Goal: Task Accomplishment & Management: Manage account settings

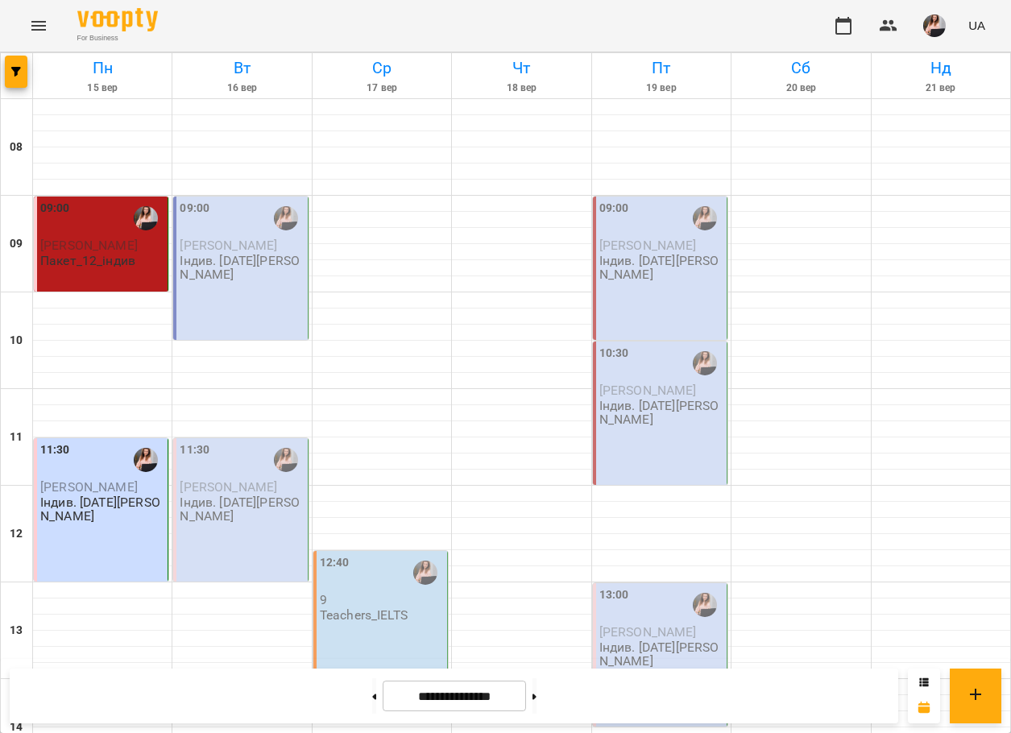
scroll to position [51, 0]
click at [275, 254] on p "Індив. [DATE][PERSON_NAME]" at bounding box center [242, 268] width 124 height 28
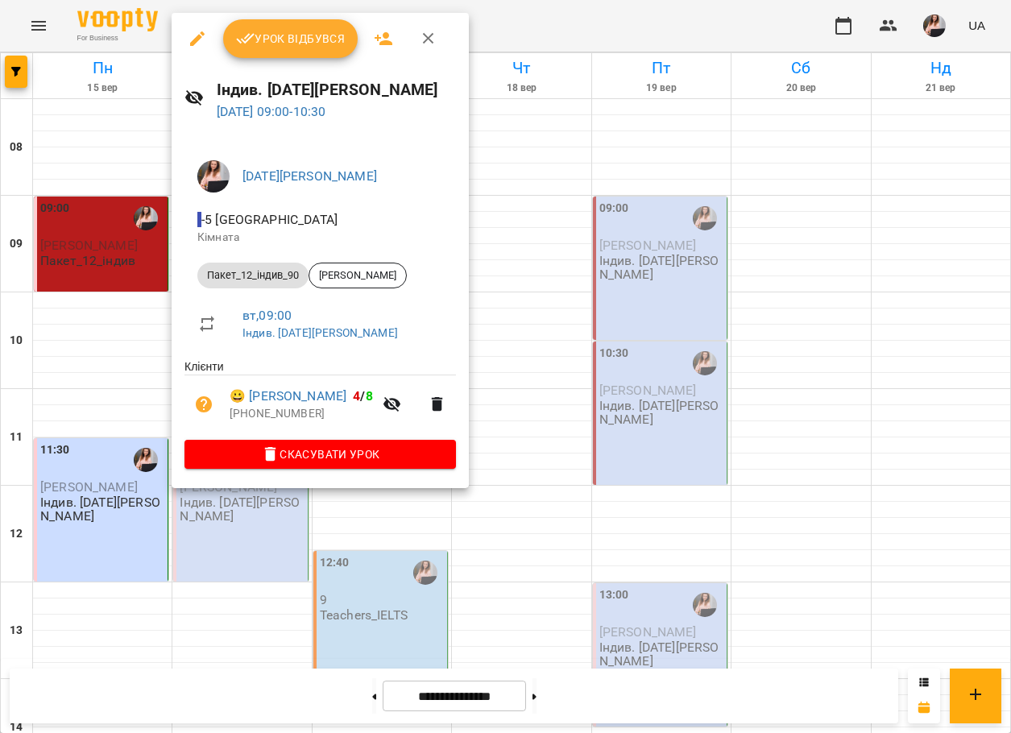
click at [311, 44] on span "Урок відбувся" at bounding box center [291, 38] width 110 height 19
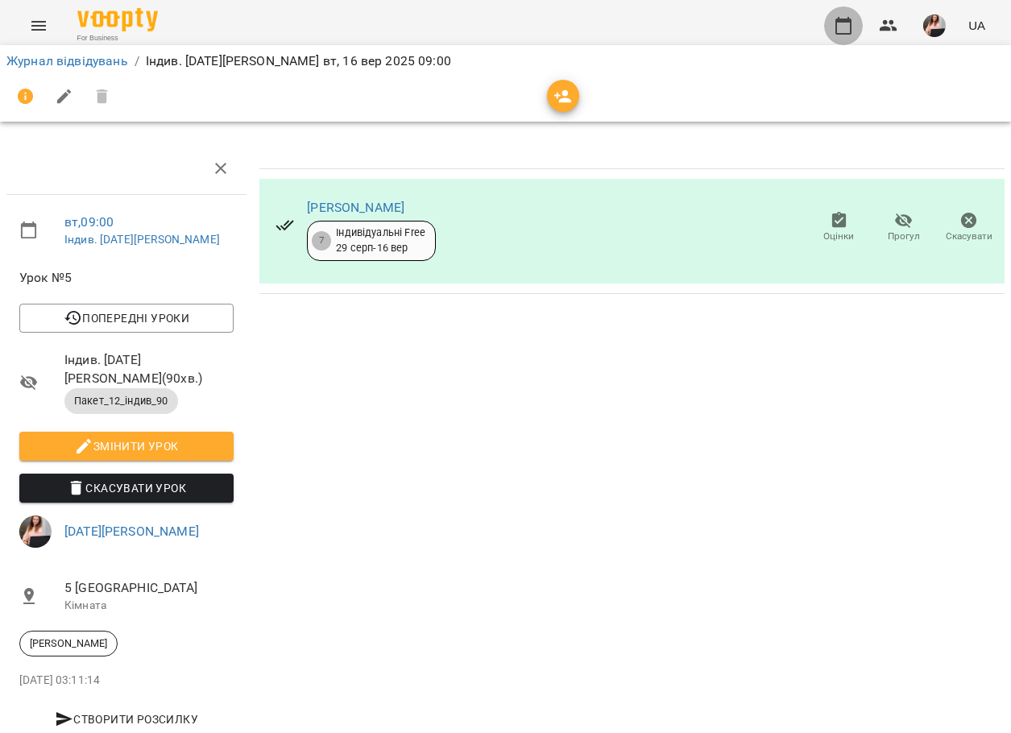
click at [834, 23] on button "button" at bounding box center [843, 25] width 39 height 39
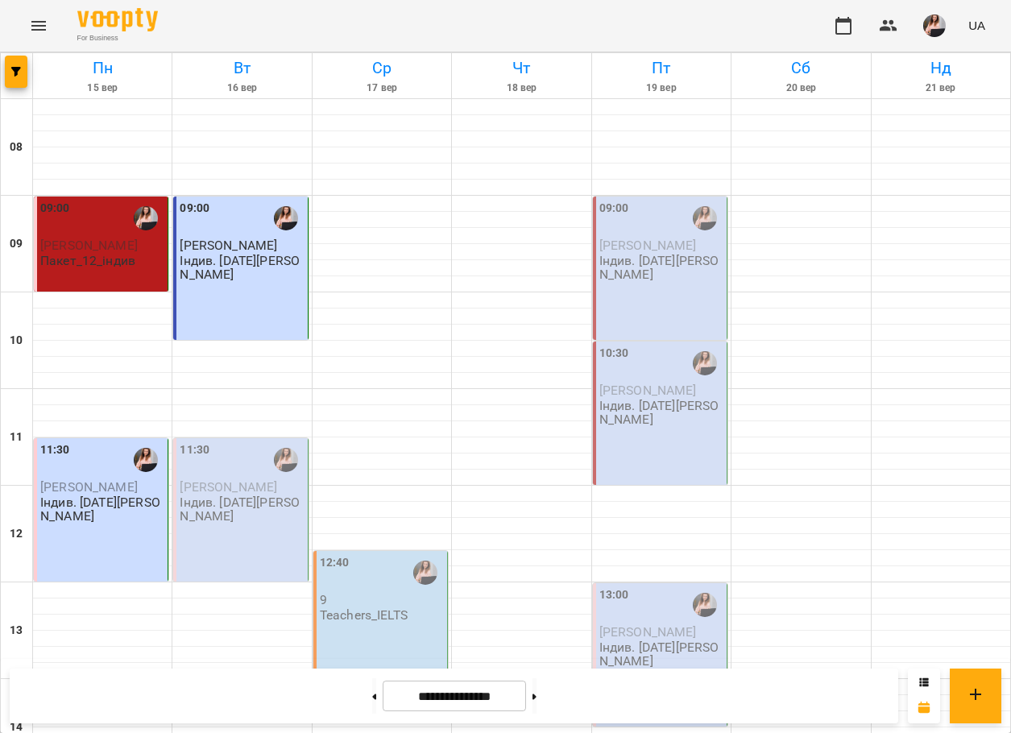
click at [253, 496] on p "Індив. [DATE][PERSON_NAME]" at bounding box center [242, 509] width 124 height 28
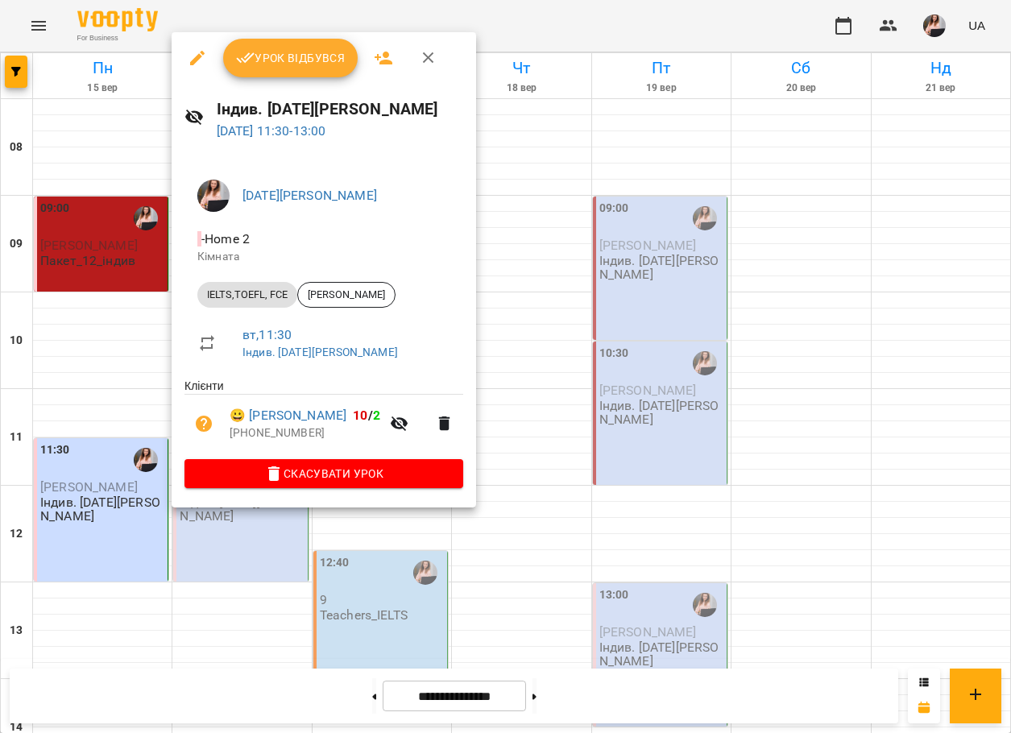
click at [289, 57] on span "Урок відбувся" at bounding box center [291, 57] width 110 height 19
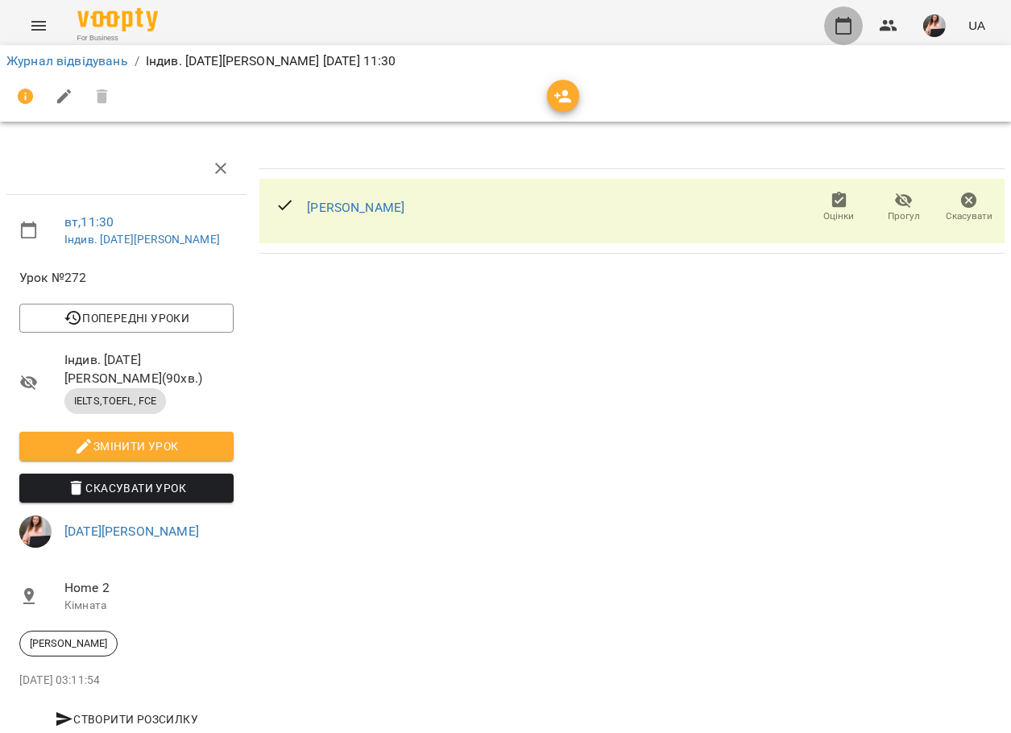
click at [853, 14] on button "button" at bounding box center [843, 25] width 39 height 39
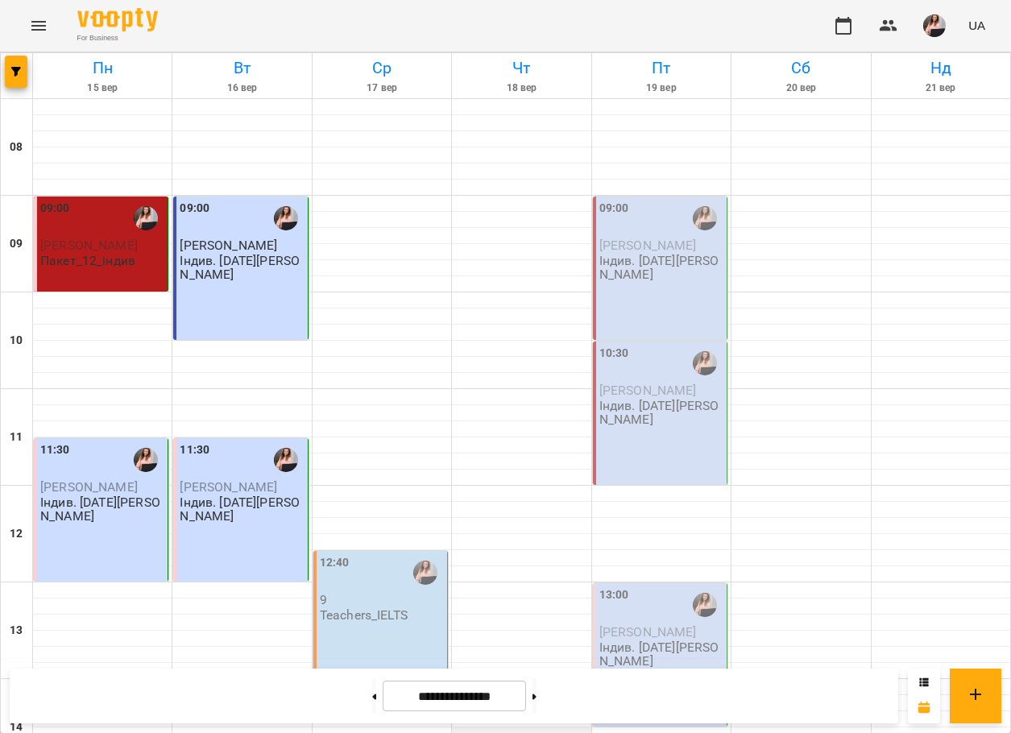
scroll to position [242, 0]
click at [536, 689] on button at bounding box center [534, 695] width 4 height 35
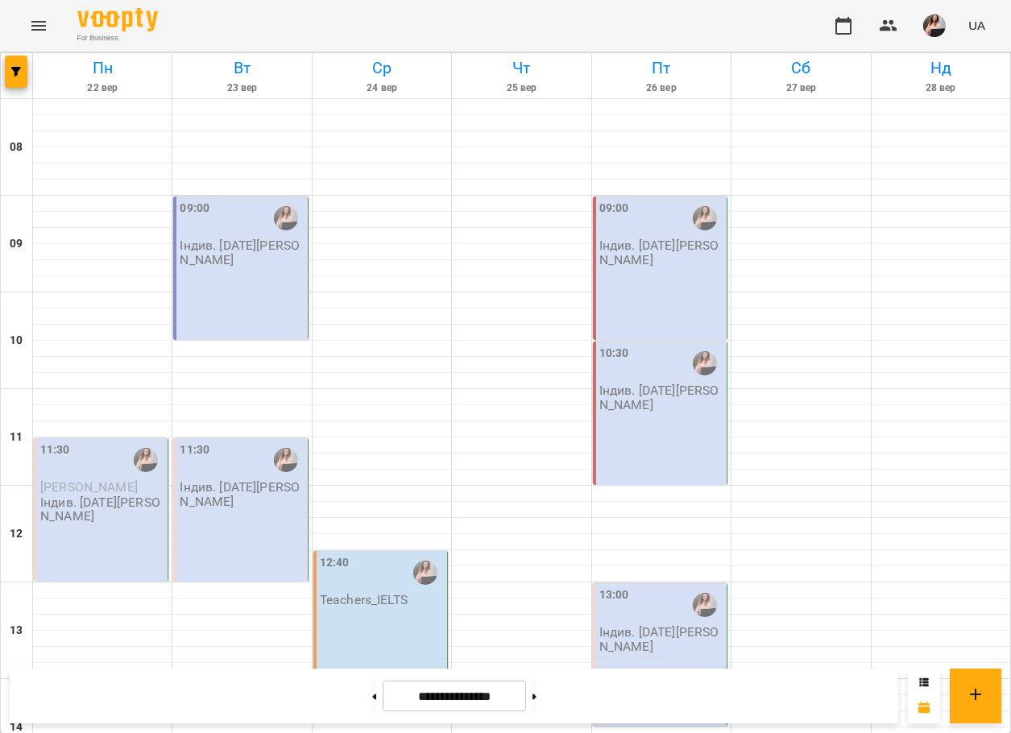
scroll to position [81, 0]
click at [651, 583] on div "13:00 Індив. [DATE][PERSON_NAME]" at bounding box center [660, 654] width 134 height 143
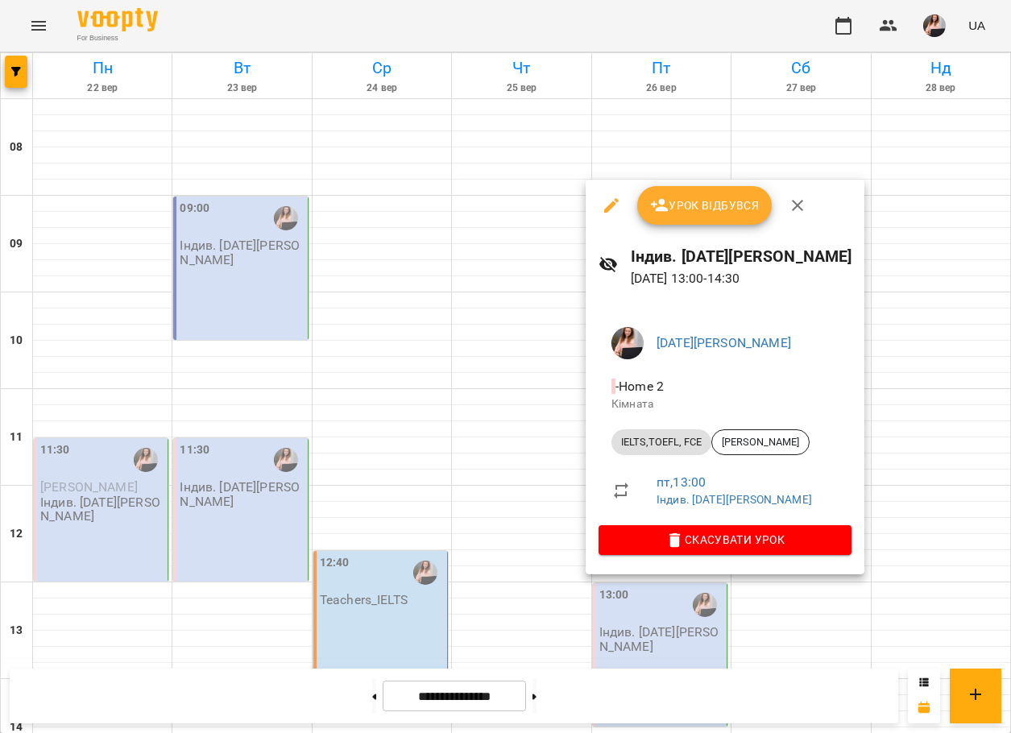
click at [349, 701] on div at bounding box center [505, 366] width 1011 height 733
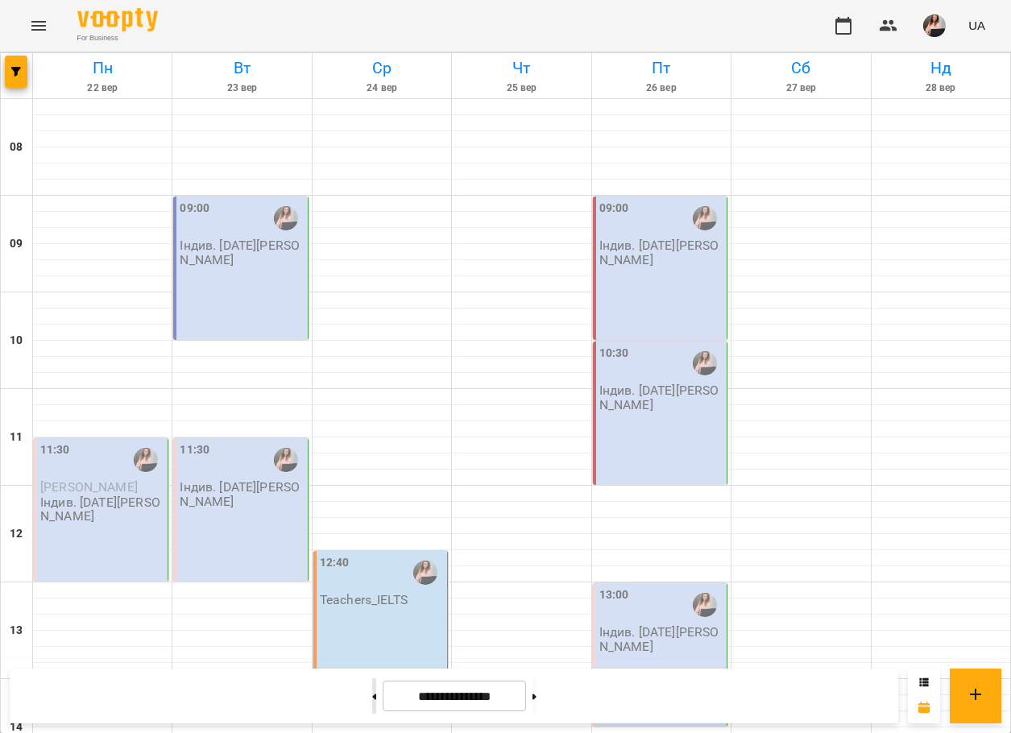
click at [372, 694] on button at bounding box center [374, 695] width 4 height 35
type input "**********"
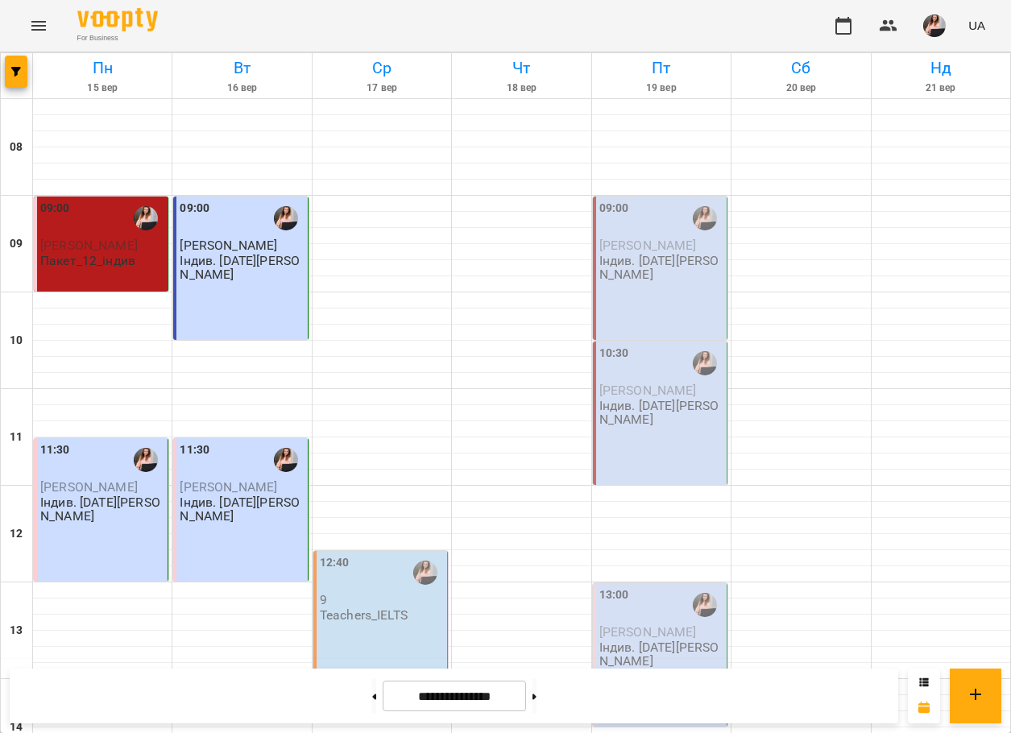
scroll to position [0, 0]
click at [936, 28] on img "button" at bounding box center [934, 25] width 23 height 23
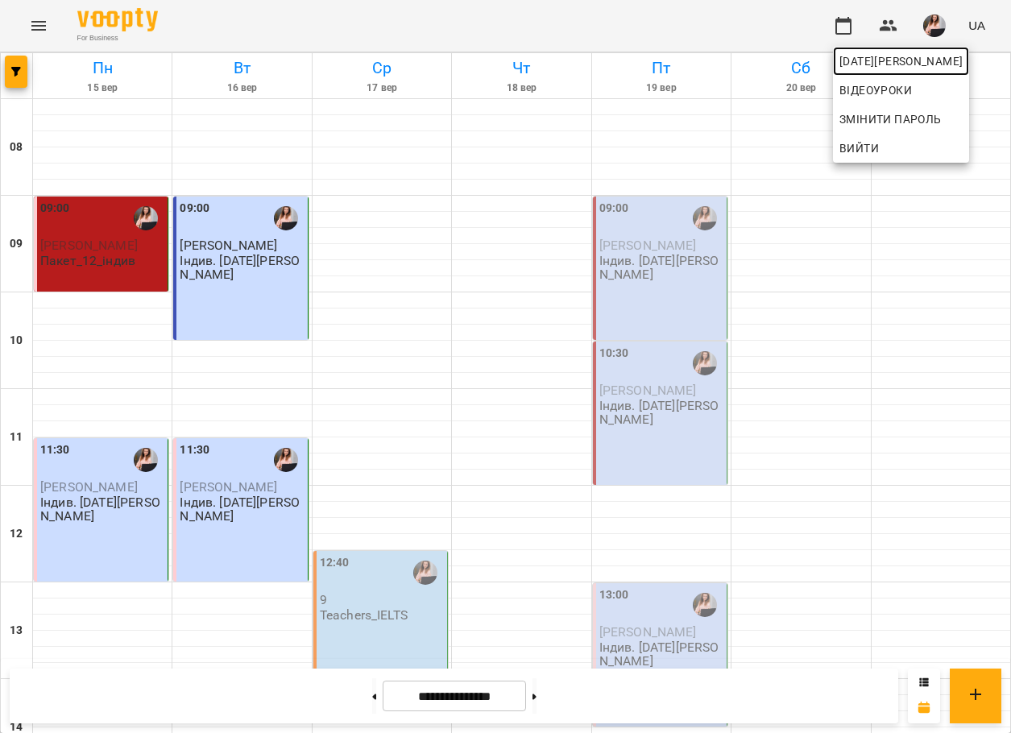
click at [934, 59] on span "[DATE][PERSON_NAME]" at bounding box center [900, 61] width 123 height 19
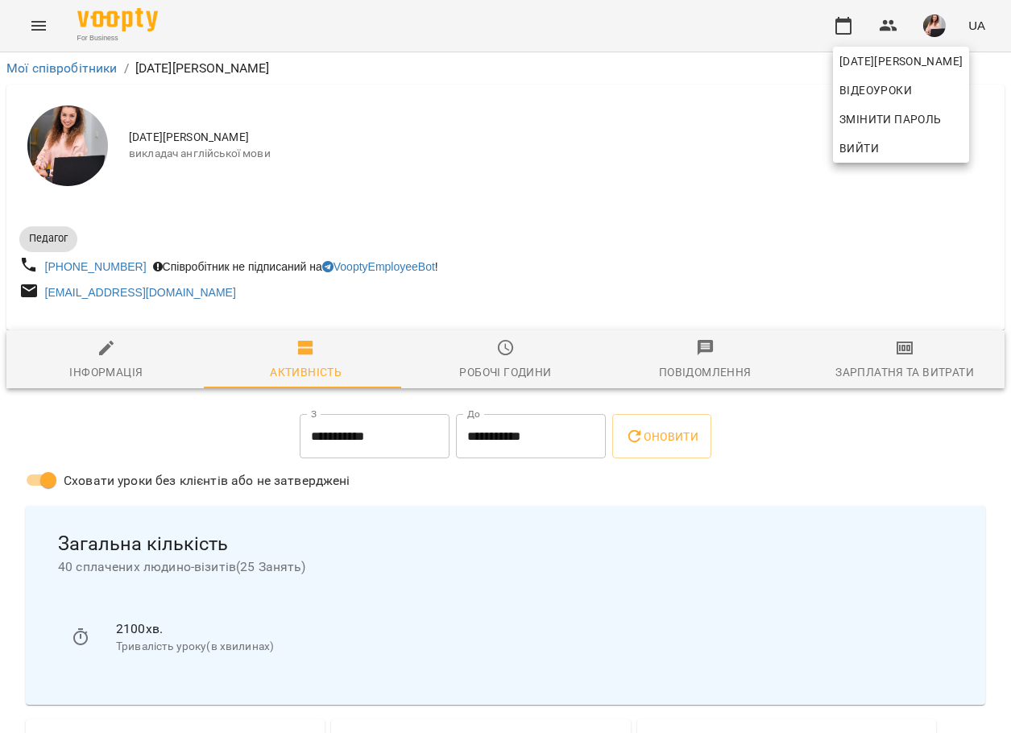
click at [901, 361] on div at bounding box center [505, 366] width 1011 height 733
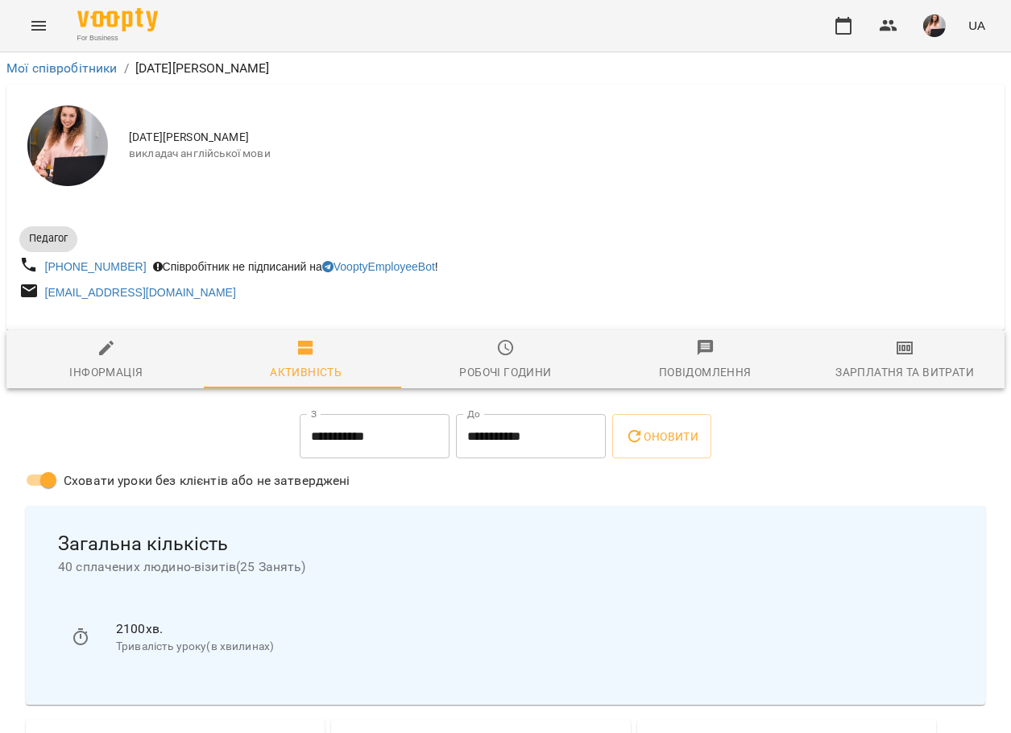
click at [898, 354] on icon "button" at bounding box center [904, 347] width 16 height 13
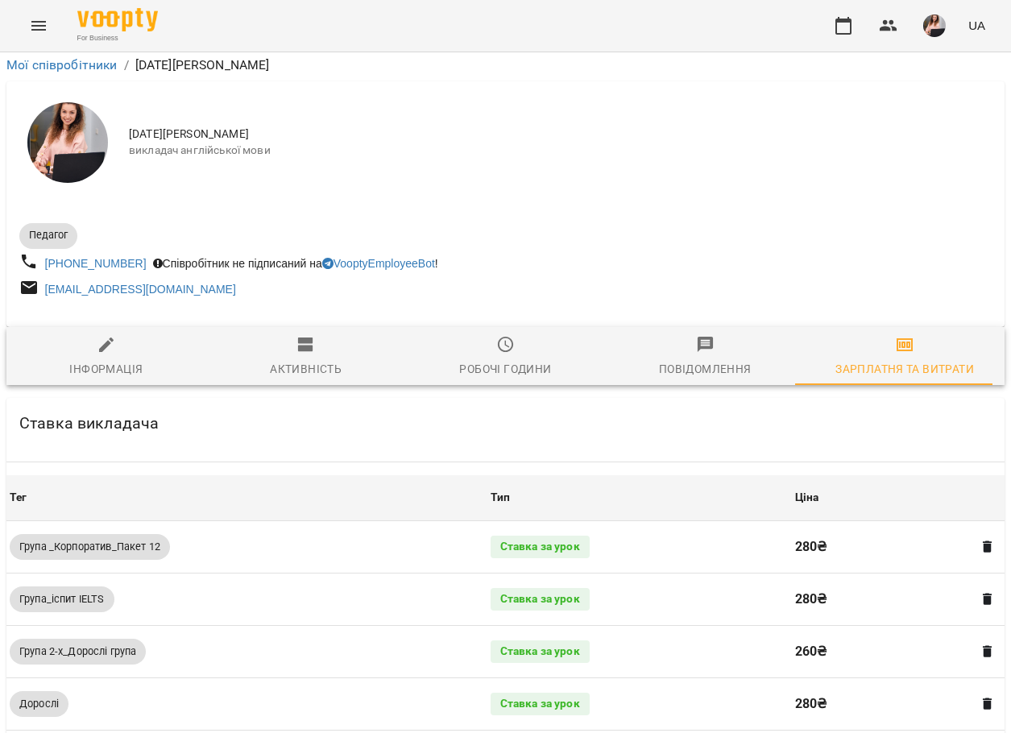
scroll to position [1003, 0]
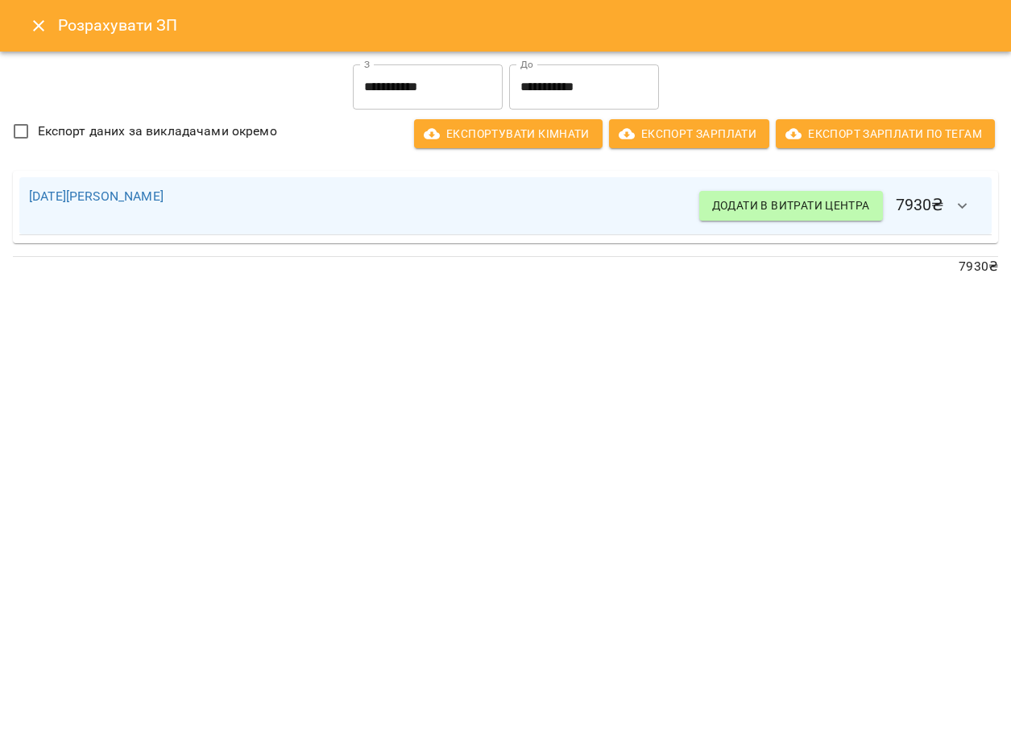
click at [50, 37] on button "Close" at bounding box center [38, 25] width 39 height 39
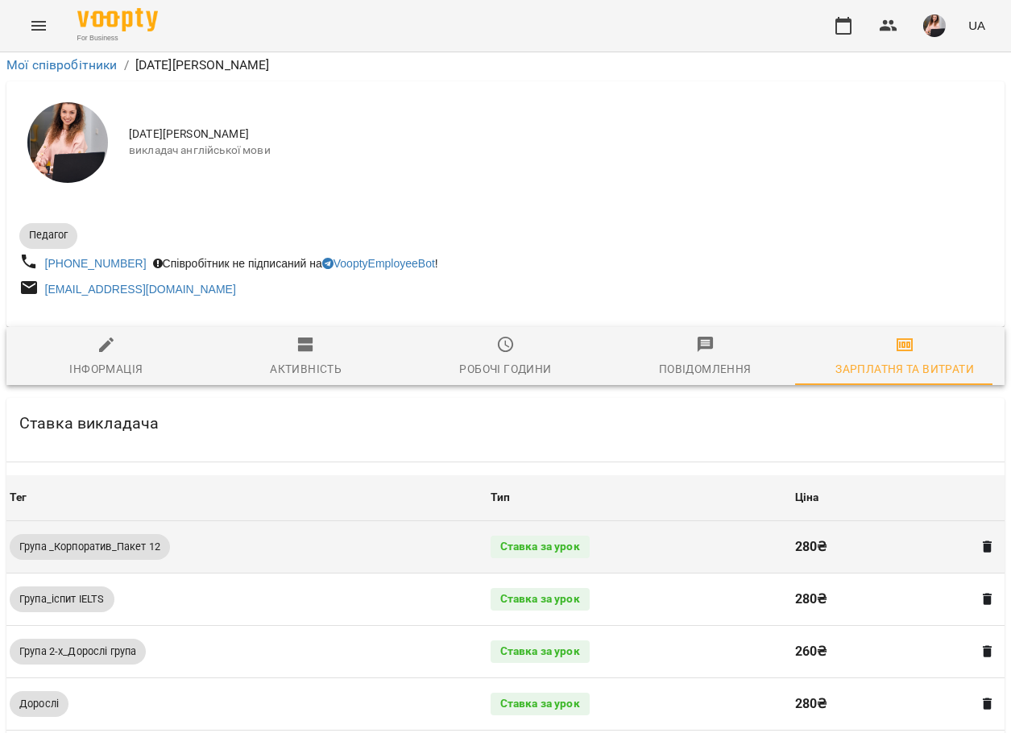
scroll to position [0, 0]
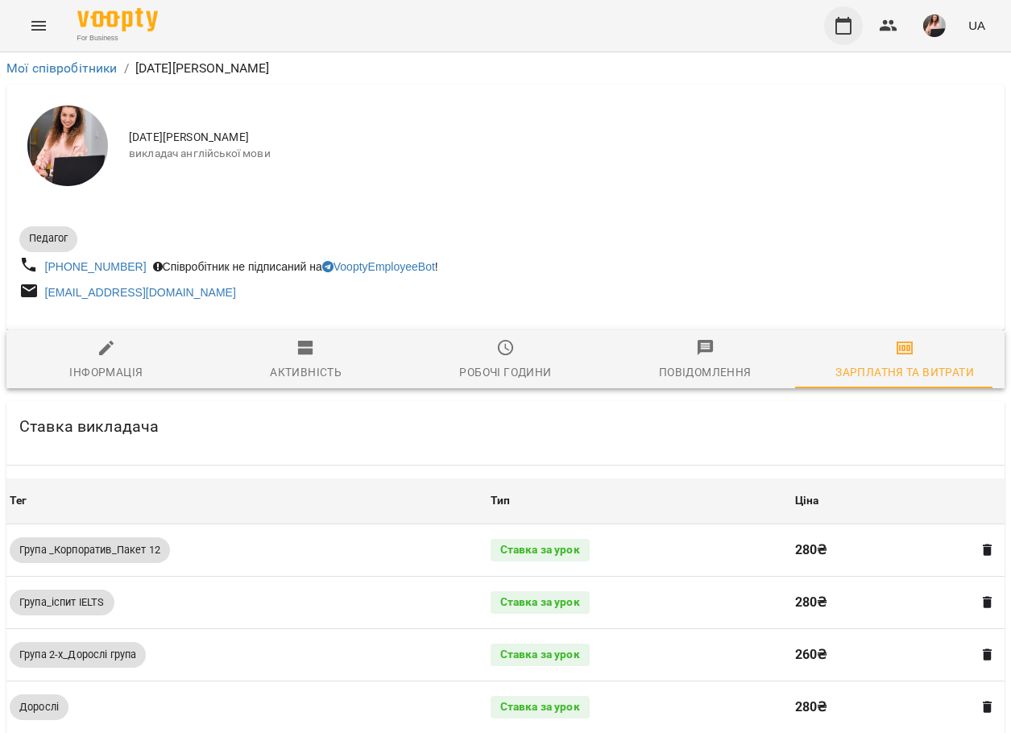
click at [846, 27] on icon "button" at bounding box center [843, 25] width 19 height 19
